Goal: Ask a question

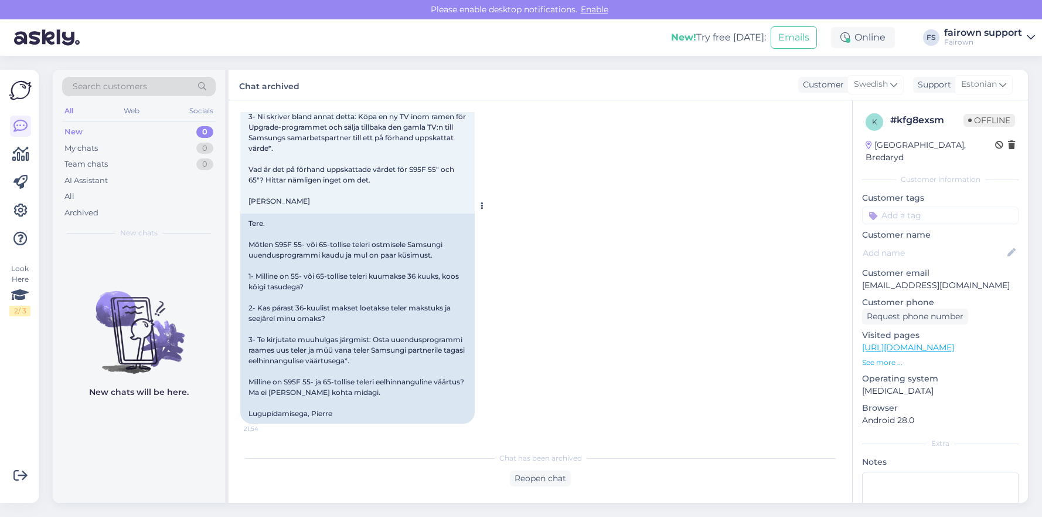
scroll to position [187, 0]
drag, startPoint x: 318, startPoint y: 282, endPoint x: 232, endPoint y: 278, distance: 85.7
click at [232, 278] on div "Chat started [DATE] Hej. Jag funderar på att köpa en S95F 55" eller 65" via Sam…" at bounding box center [541, 301] width 624 height 402
copy div "1- Milline on 55- või 65-tollise teleri kuumakse 36 kuuks, koos kõigi tasudega?"
drag, startPoint x: 390, startPoint y: 394, endPoint x: 247, endPoint y: 379, distance: 144.4
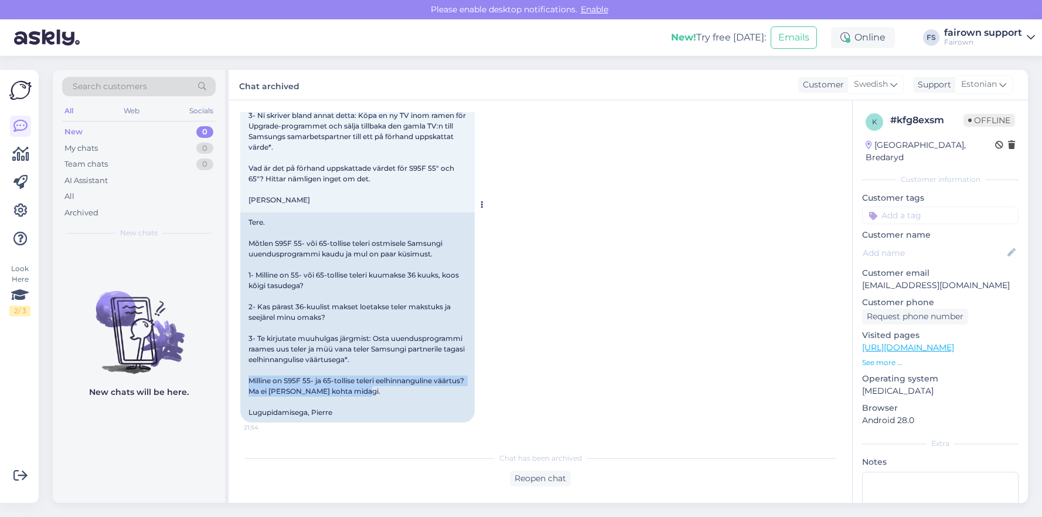
click at [247, 379] on div "Tere. Mõtlen S95F 55- või 65-tollise teleri ostmisele Samsungi uuendusprogrammi…" at bounding box center [357, 317] width 235 height 210
copy div "[PERSON_NAME] on S95F 55- ja 65-tollise teleri eelhinnanguline väärtus? Ma ei […"
drag, startPoint x: 332, startPoint y: 316, endPoint x: 248, endPoint y: 305, distance: 84.5
click at [248, 305] on div "Tere. Mõtlen S95F 55- või 65-tollise teleri ostmisele Samsungi uuendusprogrammi…" at bounding box center [357, 317] width 235 height 210
copy div "2- Kas pärast 36-kuulist makset loetakse teler makstuks ja seejärel minu omaks?"
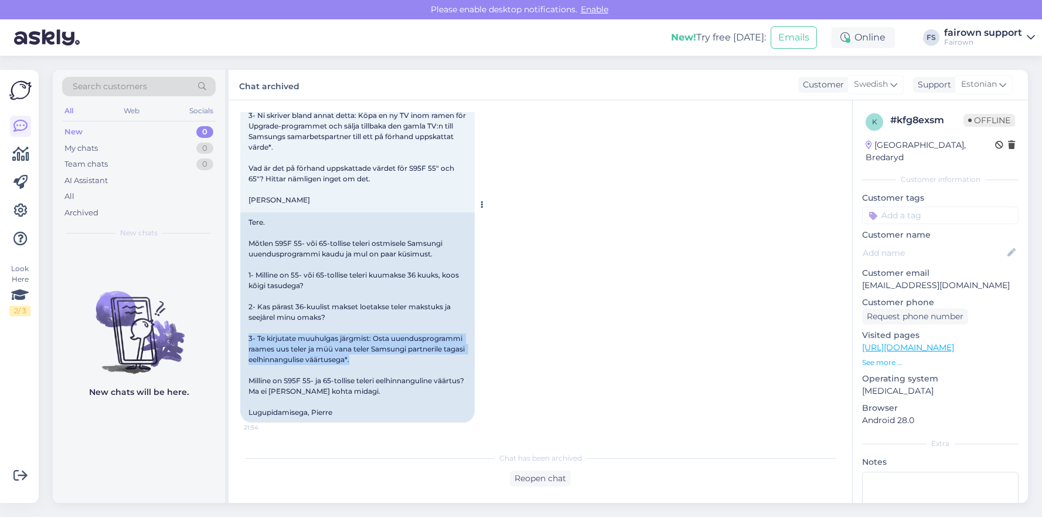
drag, startPoint x: 381, startPoint y: 359, endPoint x: 242, endPoint y: 342, distance: 139.5
click at [242, 342] on div "Tere. Mõtlen S95F 55- või 65-tollise teleri ostmisele Samsungi uuendusprogrammi…" at bounding box center [357, 317] width 235 height 210
copy div "3- Te kirjutate muuhulgas järgmist: Osta uuendusprogrammi raames uus teler ja m…"
